Goal: Task Accomplishment & Management: Use online tool/utility

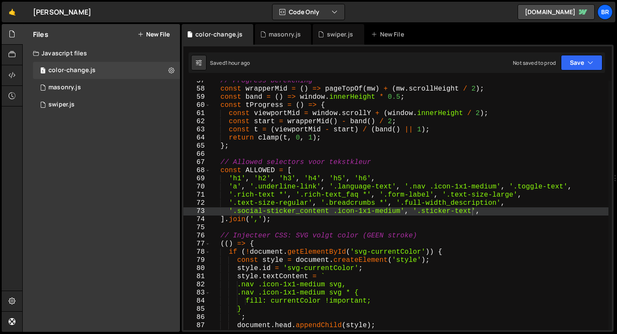
scroll to position [4978, 0]
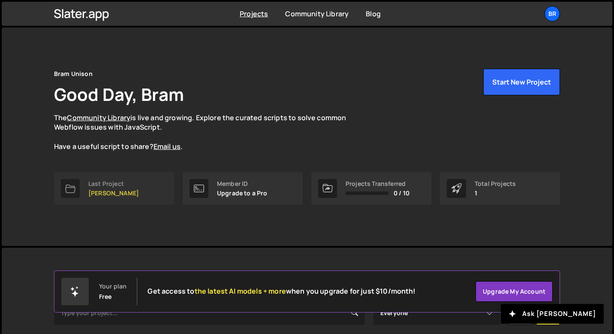
click at [107, 204] on link "Last Project [PERSON_NAME]" at bounding box center [114, 188] width 120 height 33
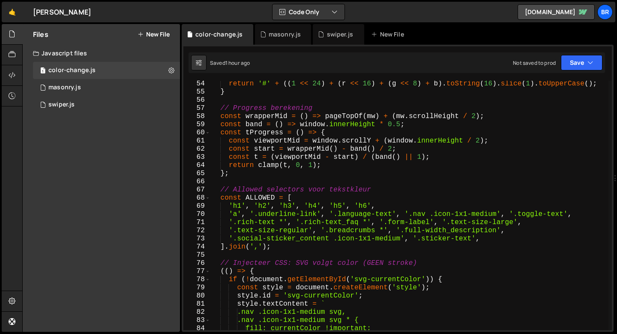
scroll to position [433, 0]
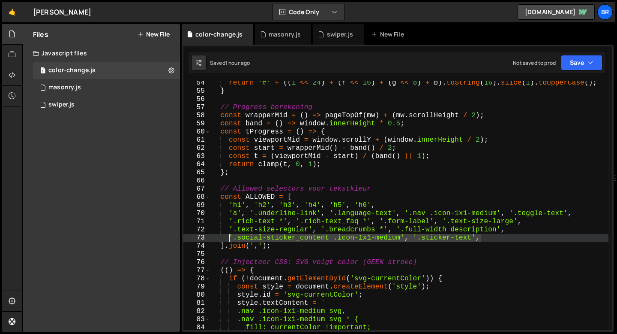
drag, startPoint x: 499, startPoint y: 239, endPoint x: 229, endPoint y: 236, distance: 269.7
click at [229, 236] on div "return '#' + (( 1 << 24 ) + ( r << 16 ) + ( g << 8 ) + b ) . toString ( 16 ) . …" at bounding box center [410, 211] width 398 height 265
drag, startPoint x: 502, startPoint y: 231, endPoint x: 503, endPoint y: 236, distance: 5.3
click at [503, 236] on div "return '#' + (( 1 << 24 ) + ( r << 16 ) + ( g << 8 ) + b ) . toString ( 16 ) . …" at bounding box center [410, 211] width 398 height 265
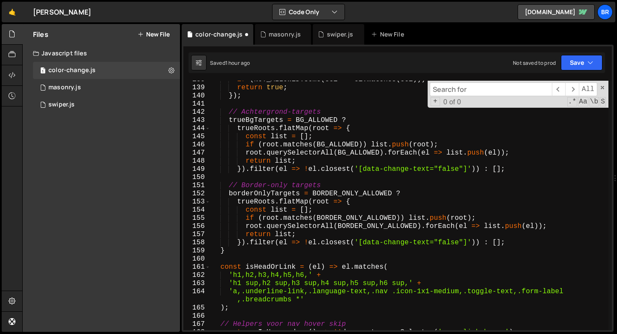
scroll to position [1122, 0]
click at [313, 295] on div "if ( NOT_ALLOWED . some ( sel => el . matches ( sel ))) return false ; return t…" at bounding box center [410, 207] width 398 height 265
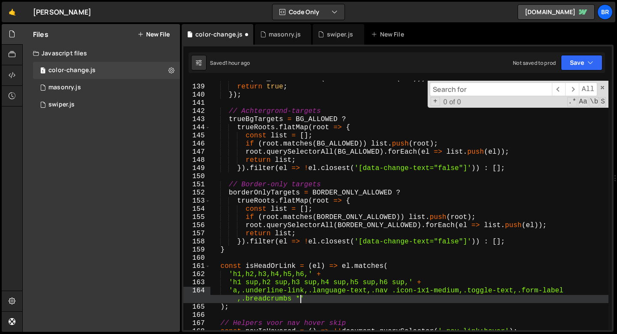
click at [301, 300] on div "if ( NOT_ALLOWED . some ( sel => el . matches ( sel ))) return false ; return t…" at bounding box center [410, 207] width 398 height 265
paste textarea ".social-sticker_content .icon-1x1-medium', '.sticker-text',"
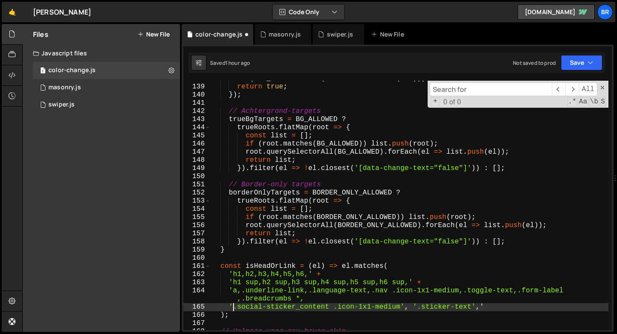
click at [233, 308] on div "if ( NOT_ALLOWED . some ( sel => el . matches ( sel ))) return false ; return t…" at bounding box center [410, 207] width 398 height 265
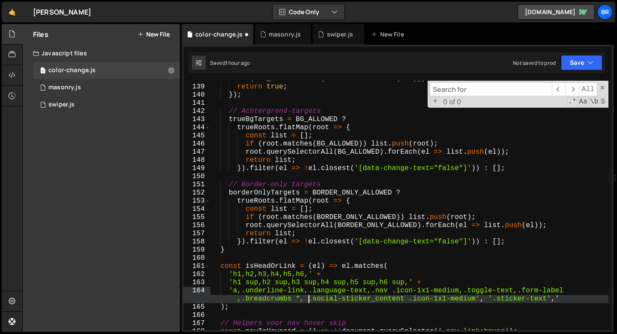
scroll to position [0, 26]
drag, startPoint x: 496, startPoint y: 298, endPoint x: 478, endPoint y: 298, distance: 17.6
click at [478, 298] on div "if ( NOT_ALLOWED . some ( sel => el . matches ( sel ))) return false ; return t…" at bounding box center [410, 207] width 398 height 265
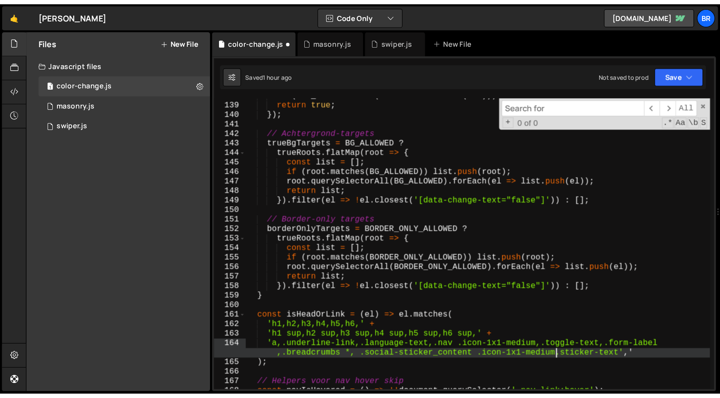
scroll to position [0, 36]
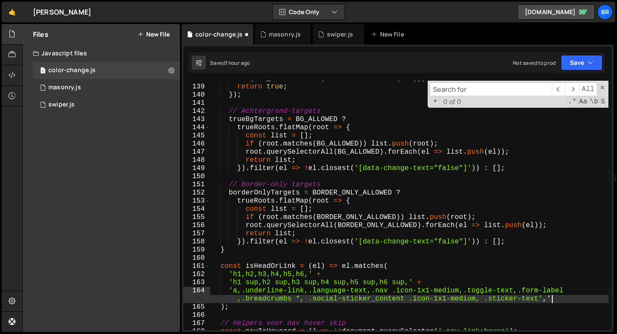
click at [555, 300] on div "if ( NOT_ALLOWED . some ( sel => el . matches ( sel ))) return false ; return t…" at bounding box center [410, 207] width 398 height 265
click at [575, 62] on button "Save" at bounding box center [582, 62] width 42 height 15
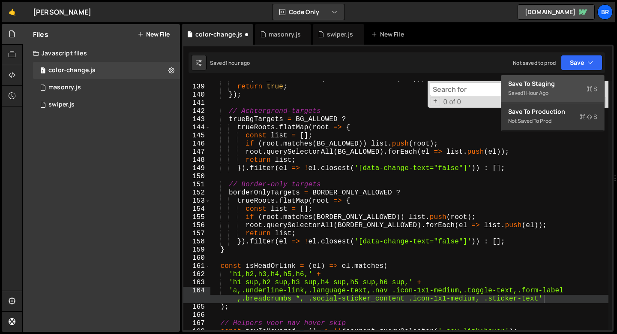
click at [551, 93] on div "Saved 1 hour ago" at bounding box center [553, 93] width 89 height 10
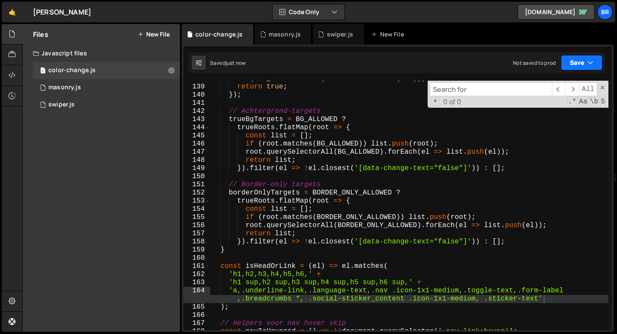
click at [579, 62] on button "Save" at bounding box center [582, 62] width 42 height 15
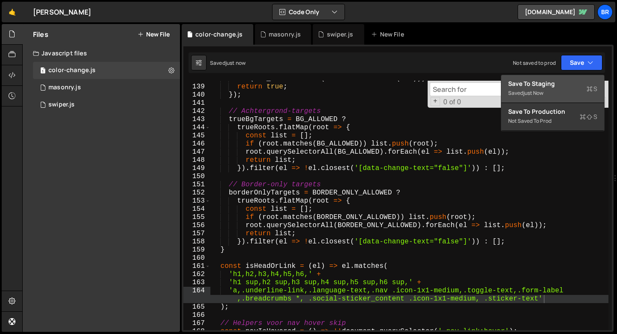
click at [547, 88] on div "Saved just now" at bounding box center [553, 93] width 89 height 10
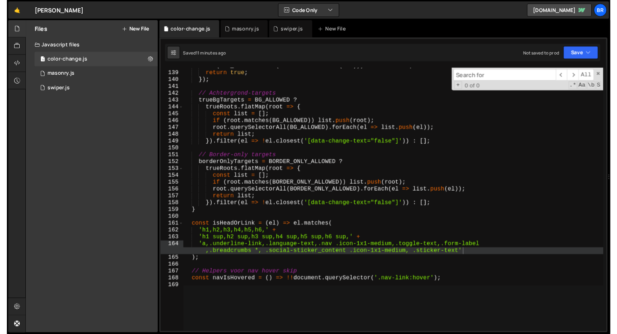
scroll to position [6295, 0]
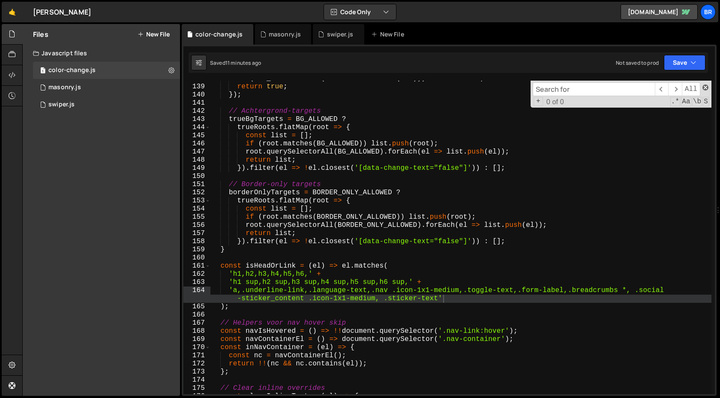
click at [617, 90] on span at bounding box center [706, 87] width 6 height 6
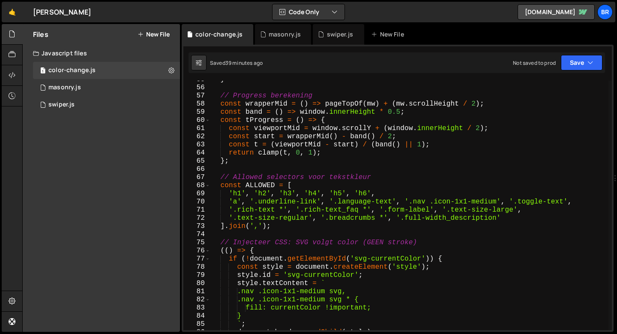
scroll to position [445, 0]
click at [512, 223] on div "} // Progress berekening const wrapperMid = ( ) => pageTopOf ( mw ) + ( mw . sc…" at bounding box center [410, 208] width 398 height 265
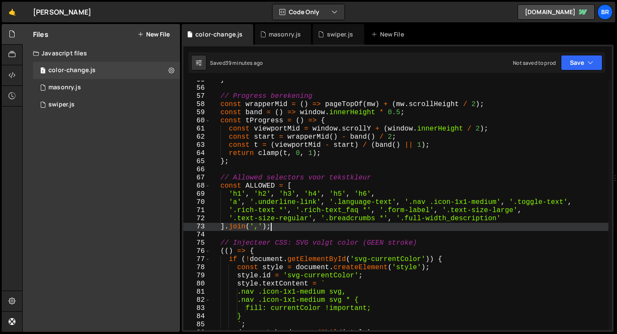
scroll to position [0, 3]
click at [503, 220] on div "} // Progress berekening const wrapperMid = ( ) => pageTopOf ( mw ) + ( mw . sc…" at bounding box center [410, 208] width 398 height 265
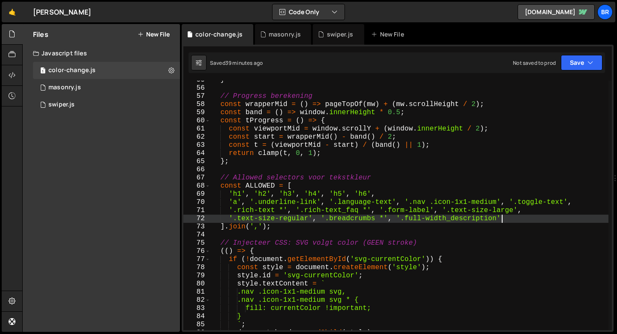
paste textarea "social-sticker_content .icon-1x1-medium', '.sticker-text',"
type textarea "'.social-sticker_content .icon-1x1-medium', '.sticker-text',"
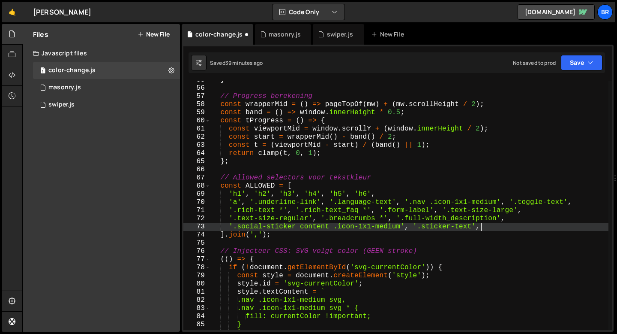
click at [575, 54] on div "Saved 39 minutes ago Not saved to prod Upgrade to Edit Save Save to Staging S S…" at bounding box center [397, 62] width 417 height 21
click at [575, 60] on button "Save" at bounding box center [582, 62] width 42 height 15
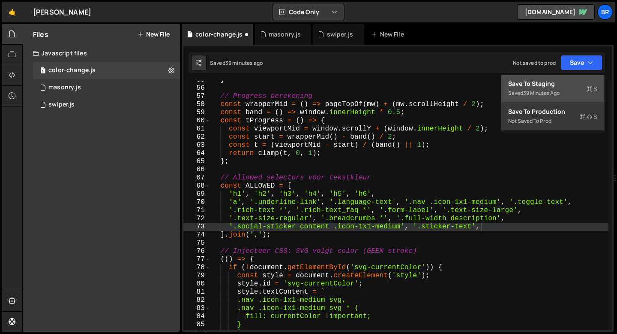
click at [565, 83] on div "Save to Staging S" at bounding box center [553, 83] width 89 height 9
